Goal: Task Accomplishment & Management: Complete application form

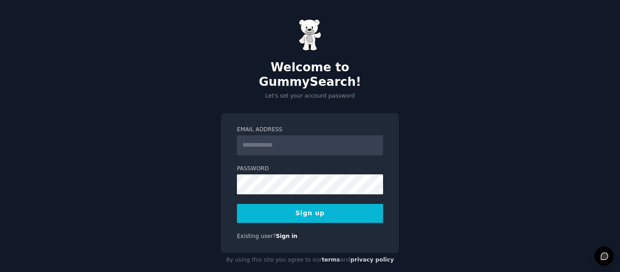
click at [268, 135] on input "Email Address" at bounding box center [310, 145] width 146 height 20
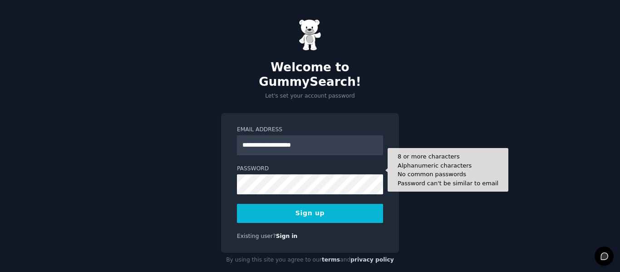
type input "**********"
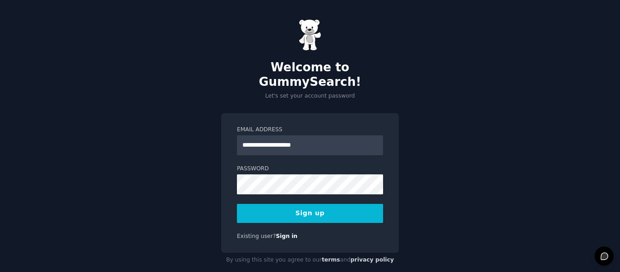
click at [307, 204] on button "Sign up" at bounding box center [310, 213] width 146 height 19
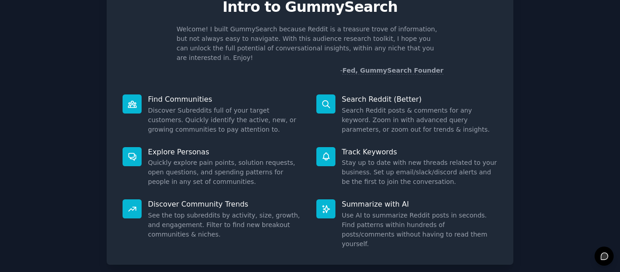
scroll to position [83, 0]
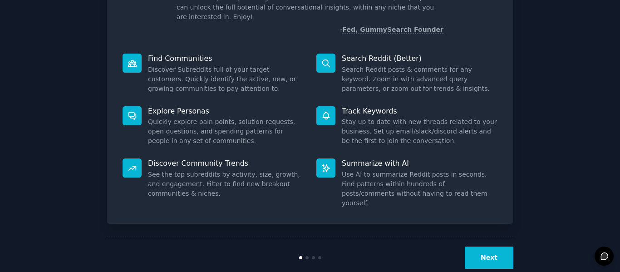
click at [487, 246] on button "Next" at bounding box center [489, 257] width 49 height 22
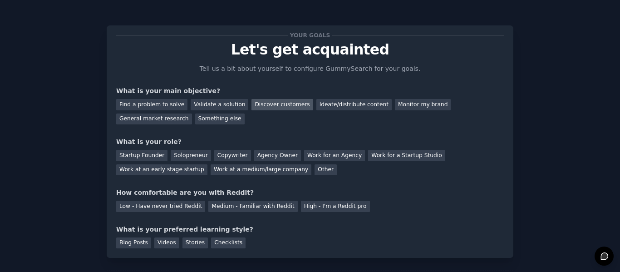
click at [263, 102] on div "Discover customers" at bounding box center [281, 104] width 61 height 11
click at [145, 155] on div "Startup Founder" at bounding box center [141, 155] width 51 height 11
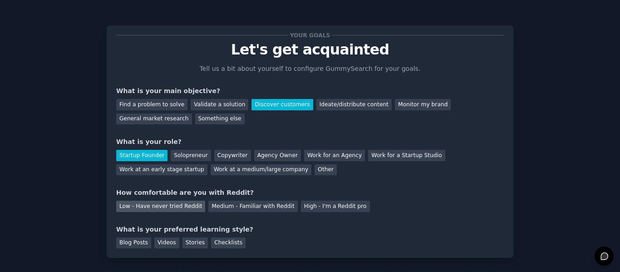
click at [170, 201] on div "Low - Have never tried Reddit" at bounding box center [160, 206] width 89 height 11
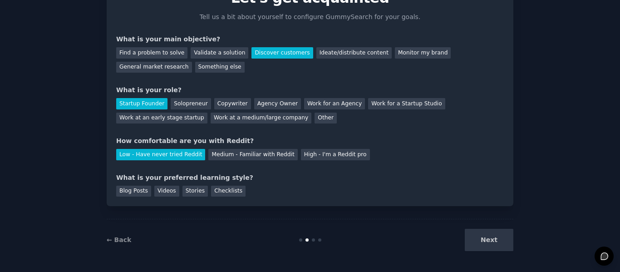
scroll to position [53, 0]
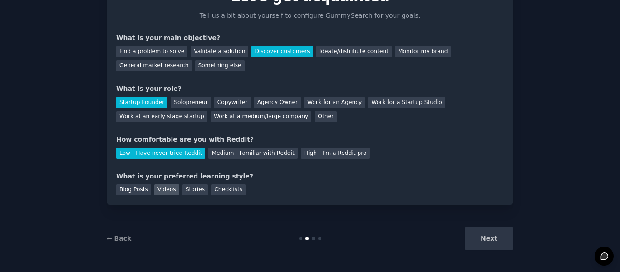
click at [159, 186] on div "Videos" at bounding box center [166, 189] width 25 height 11
click at [477, 233] on button "Next" at bounding box center [489, 238] width 49 height 22
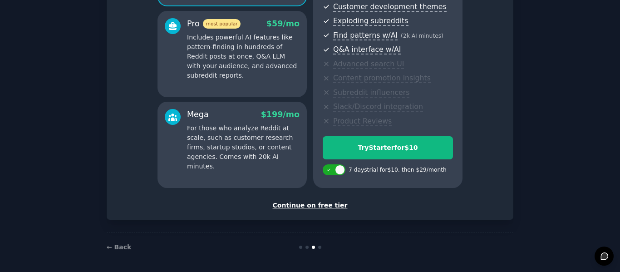
scroll to position [163, 0]
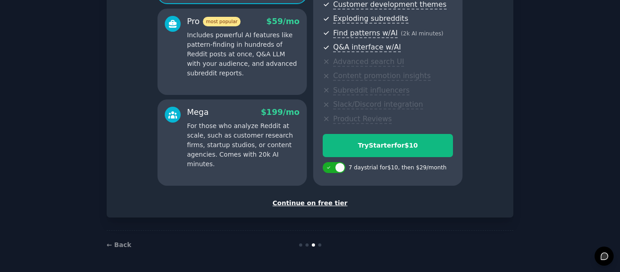
click at [312, 203] on div "Continue on free tier" at bounding box center [309, 203] width 387 height 10
